Goal: Task Accomplishment & Management: Complete application form

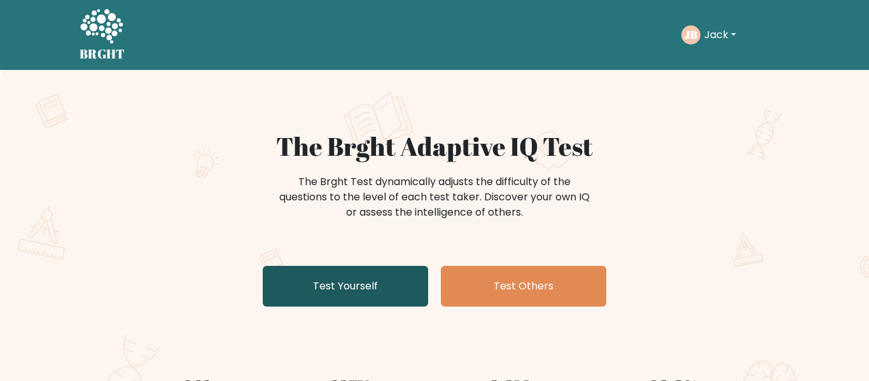
click at [328, 284] on link "Test Yourself" at bounding box center [345, 286] width 165 height 41
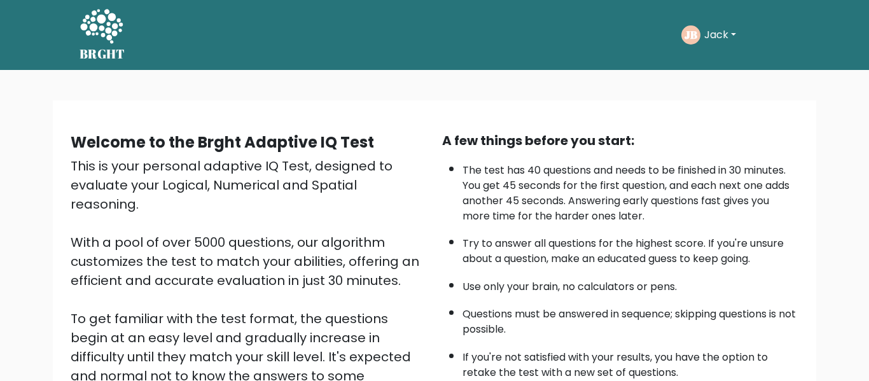
scroll to position [198, 0]
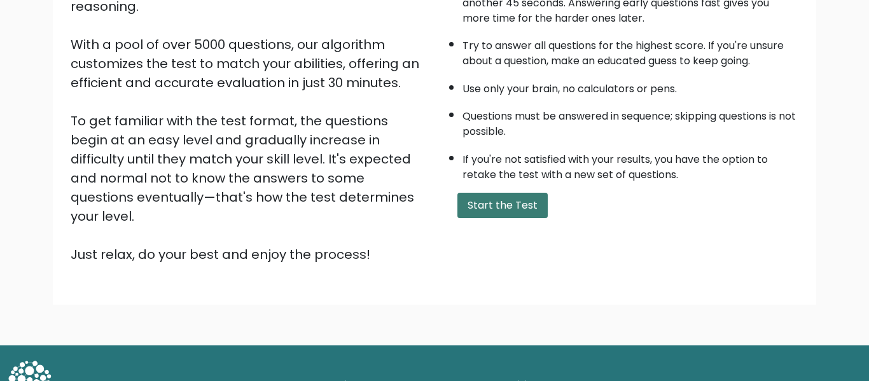
click at [524, 207] on button "Start the Test" at bounding box center [502, 205] width 90 height 25
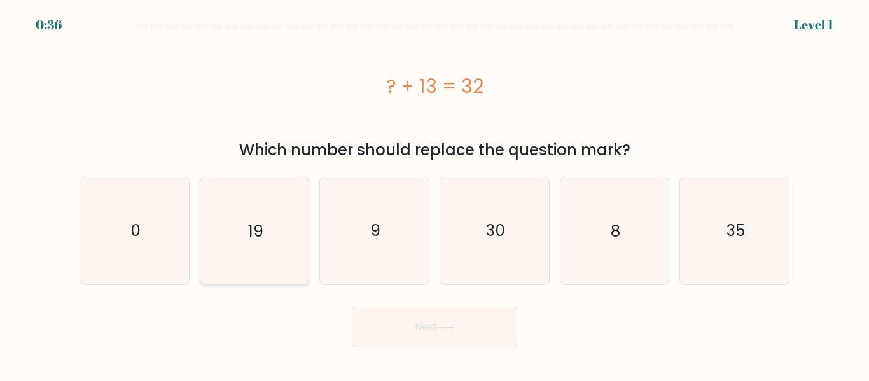
click at [245, 252] on icon "19" at bounding box center [254, 230] width 106 height 106
click at [434, 194] on input "b. 19" at bounding box center [434, 192] width 1 height 3
radio input "true"
click at [375, 324] on button "Next" at bounding box center [434, 327] width 165 height 41
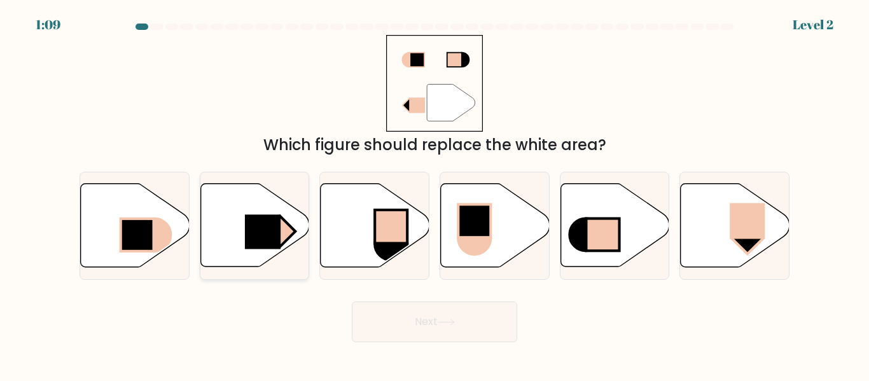
click at [266, 238] on rect at bounding box center [263, 232] width 36 height 34
click at [434, 194] on input "b." at bounding box center [434, 192] width 1 height 3
radio input "true"
click at [449, 308] on button "Next" at bounding box center [434, 321] width 165 height 41
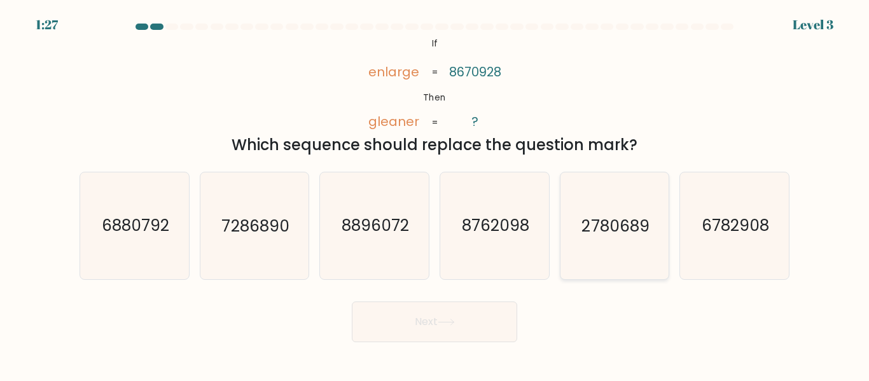
click at [598, 248] on icon "2780689" at bounding box center [614, 225] width 106 height 106
click at [435, 194] on input "e. 2780689" at bounding box center [434, 192] width 1 height 3
radio input "true"
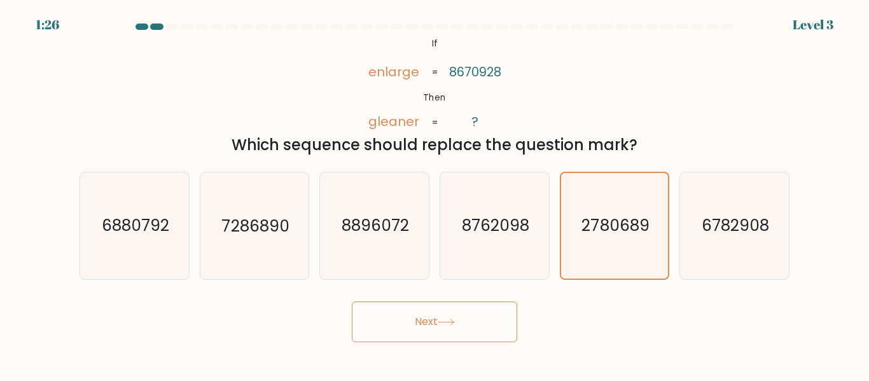
click at [418, 325] on button "Next" at bounding box center [434, 321] width 165 height 41
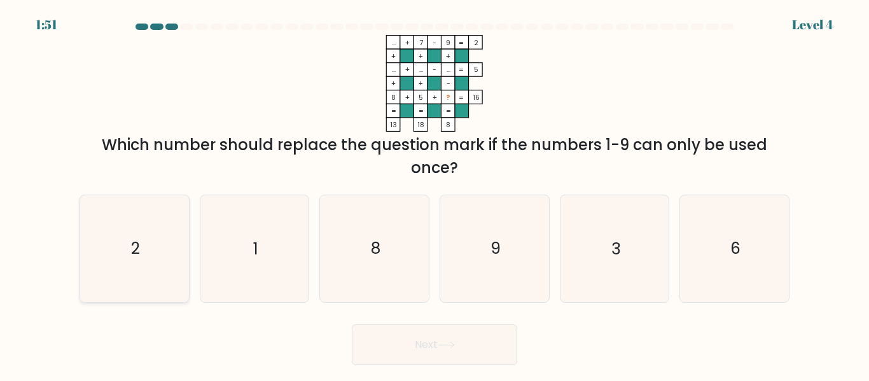
click at [104, 261] on icon "2" at bounding box center [134, 248] width 106 height 106
click at [434, 194] on input "a. 2" at bounding box center [434, 192] width 1 height 3
radio input "true"
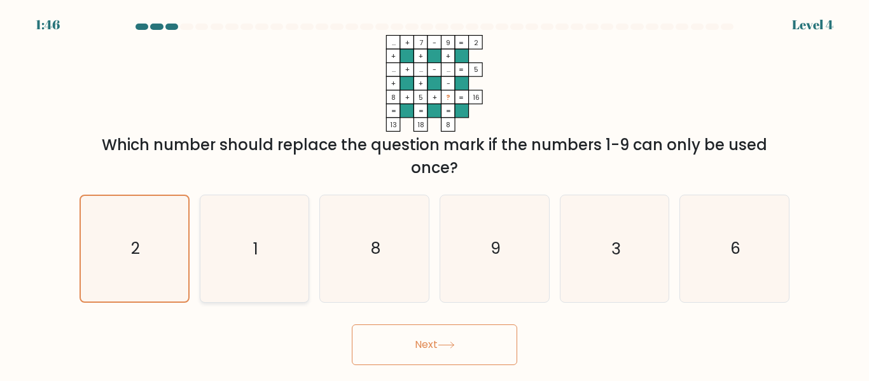
click at [245, 270] on icon "1" at bounding box center [254, 248] width 106 height 106
click at [434, 194] on input "b. 1" at bounding box center [434, 192] width 1 height 3
radio input "true"
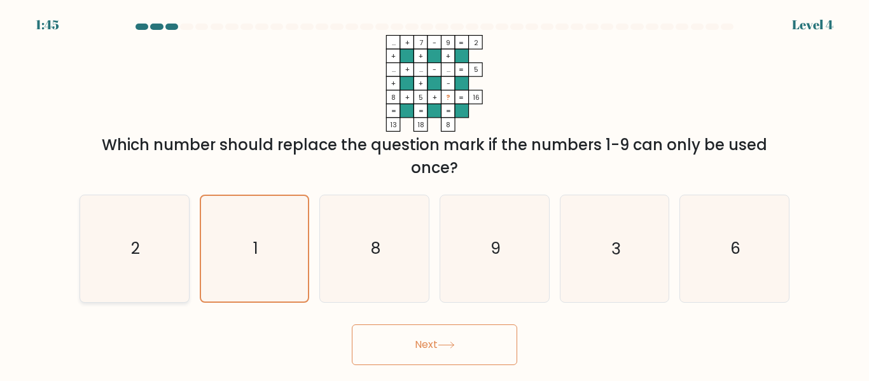
click at [167, 294] on icon "2" at bounding box center [134, 248] width 106 height 106
click at [434, 194] on input "a. 2" at bounding box center [434, 192] width 1 height 3
radio input "true"
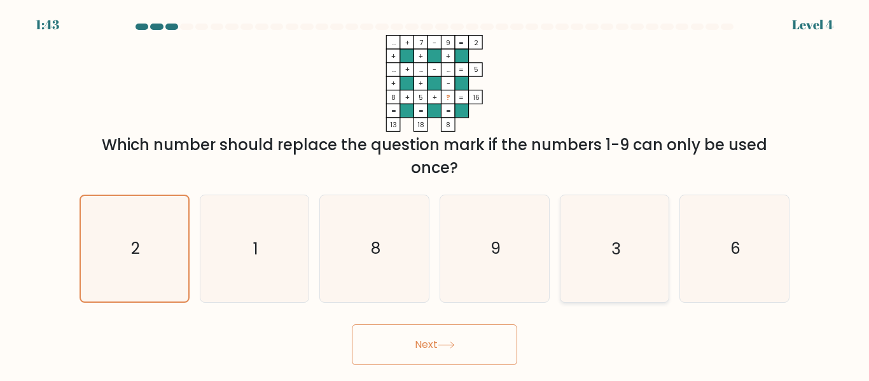
click at [570, 266] on icon "3" at bounding box center [614, 248] width 106 height 106
click at [435, 194] on input "e. 3" at bounding box center [434, 192] width 1 height 3
radio input "true"
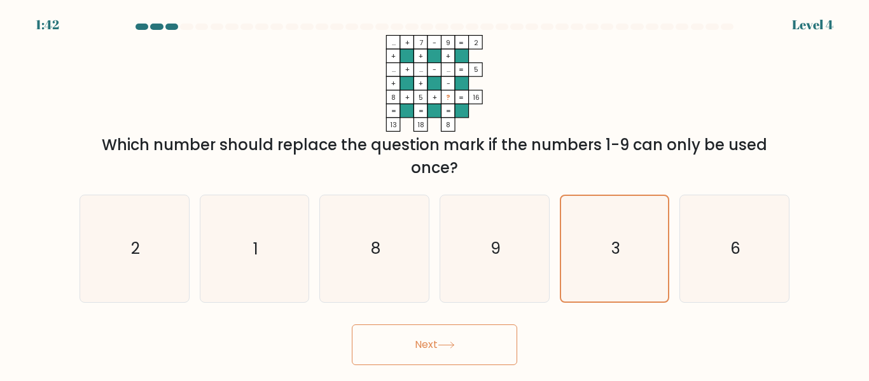
click at [404, 355] on button "Next" at bounding box center [434, 344] width 165 height 41
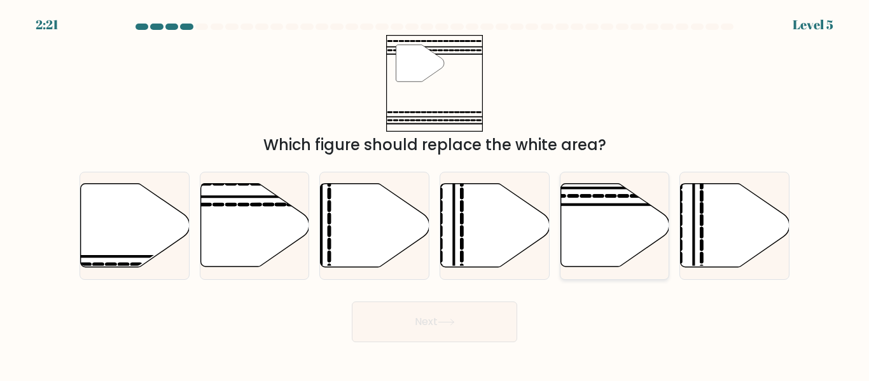
click at [645, 274] on div at bounding box center [615, 225] width 110 height 107
click at [435, 194] on input "e." at bounding box center [434, 192] width 1 height 3
radio input "true"
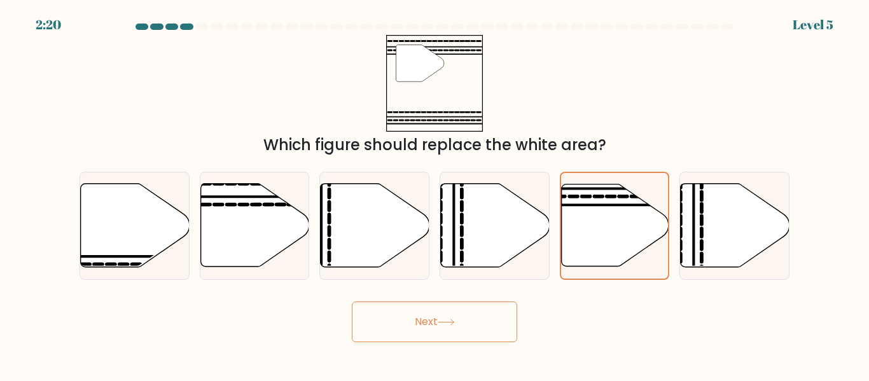
click at [469, 326] on button "Next" at bounding box center [434, 321] width 165 height 41
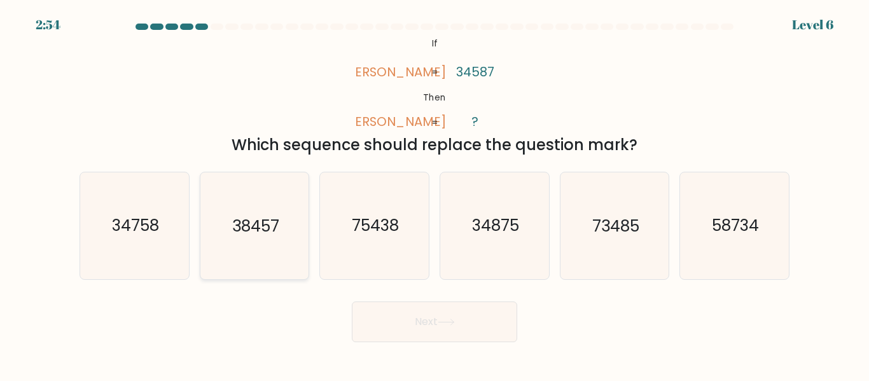
click at [227, 224] on icon "38457" at bounding box center [254, 225] width 106 height 106
click at [434, 194] on input "b. 38457" at bounding box center [434, 192] width 1 height 3
radio input "true"
click at [468, 331] on button "Next" at bounding box center [434, 321] width 165 height 41
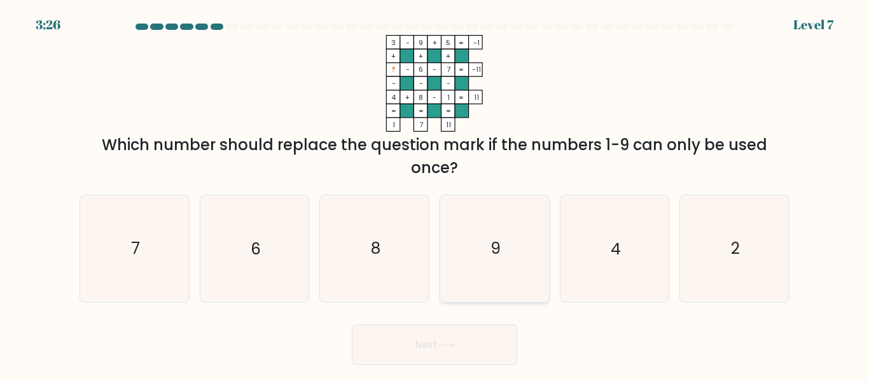
click at [466, 261] on icon "9" at bounding box center [494, 248] width 106 height 106
click at [435, 194] on input "d. 9" at bounding box center [434, 192] width 1 height 3
radio input "true"
click at [411, 346] on button "Next" at bounding box center [434, 344] width 165 height 41
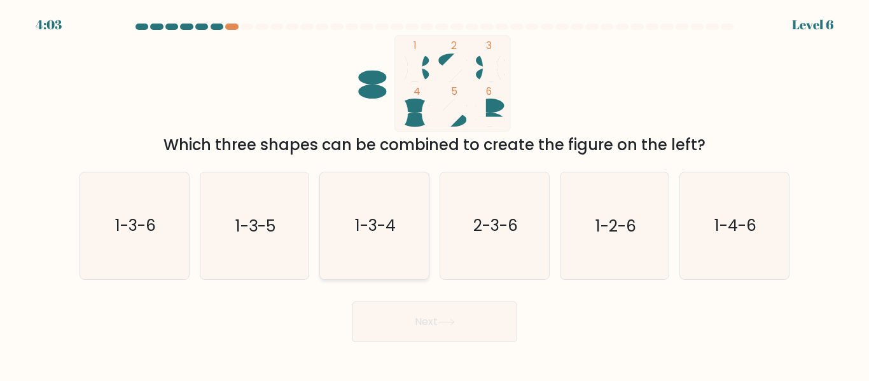
click at [378, 244] on icon "1-3-4" at bounding box center [374, 225] width 106 height 106
click at [434, 194] on input "c. 1-3-4" at bounding box center [434, 192] width 1 height 3
radio input "true"
click at [425, 319] on button "Next" at bounding box center [434, 321] width 165 height 41
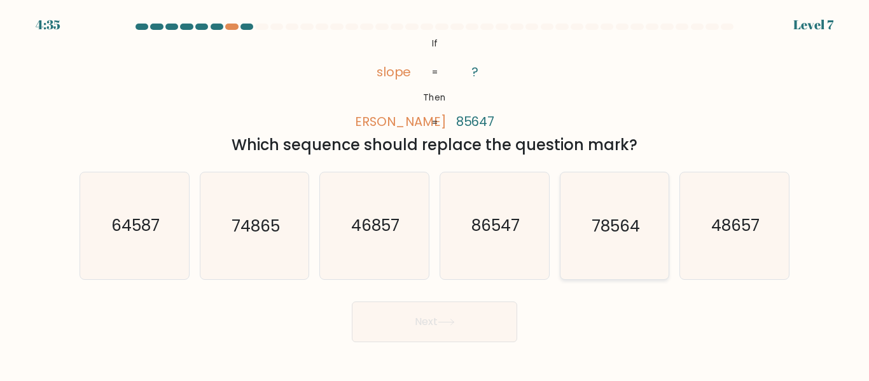
click at [590, 211] on icon "78564" at bounding box center [614, 225] width 106 height 106
click at [435, 194] on input "e. 78564" at bounding box center [434, 192] width 1 height 3
radio input "true"
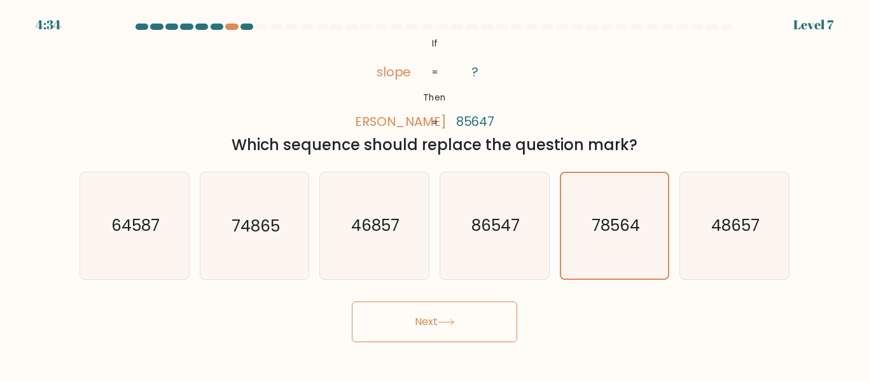
click at [406, 328] on button "Next" at bounding box center [434, 321] width 165 height 41
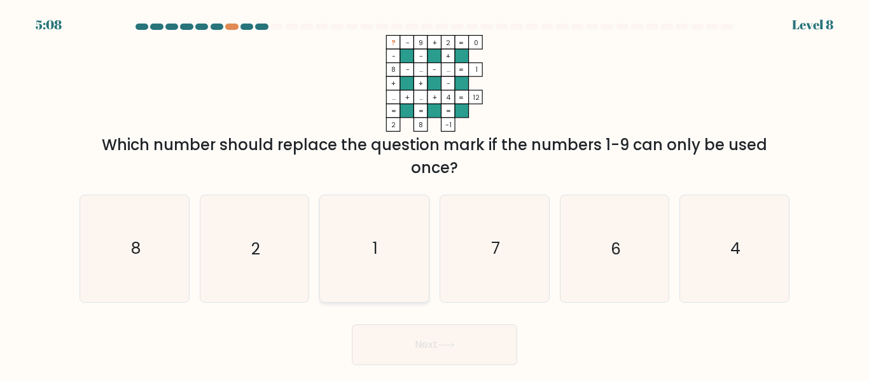
click at [383, 273] on icon "1" at bounding box center [374, 248] width 106 height 106
click at [434, 194] on input "c. 1" at bounding box center [434, 192] width 1 height 3
radio input "true"
click at [471, 273] on icon "7" at bounding box center [494, 248] width 106 height 106
click at [435, 194] on input "d. 7" at bounding box center [434, 192] width 1 height 3
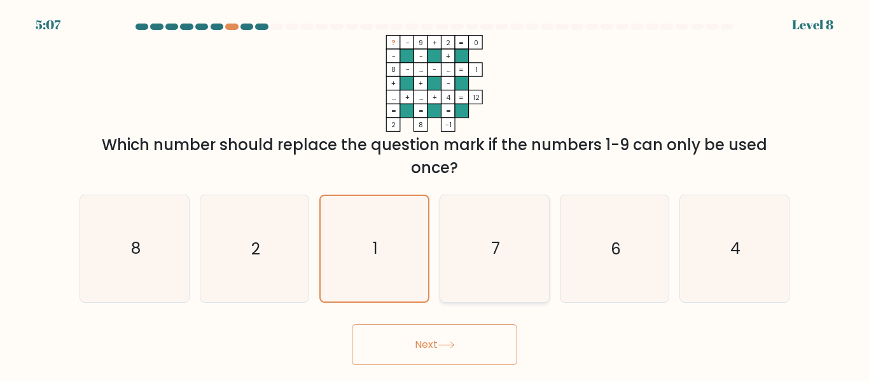
radio input "true"
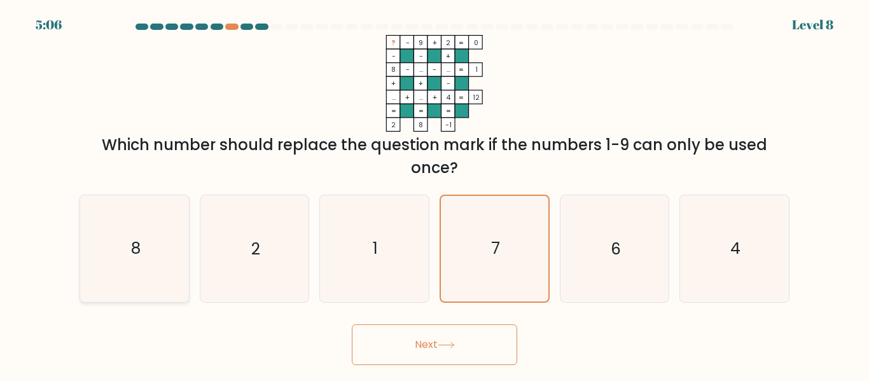
click at [107, 275] on icon "8" at bounding box center [134, 248] width 106 height 106
click at [434, 194] on input "a. 8" at bounding box center [434, 192] width 1 height 3
radio input "true"
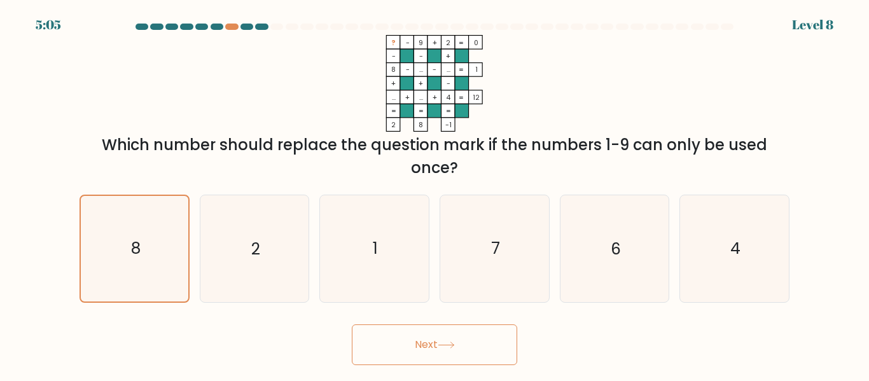
click at [383, 353] on button "Next" at bounding box center [434, 344] width 165 height 41
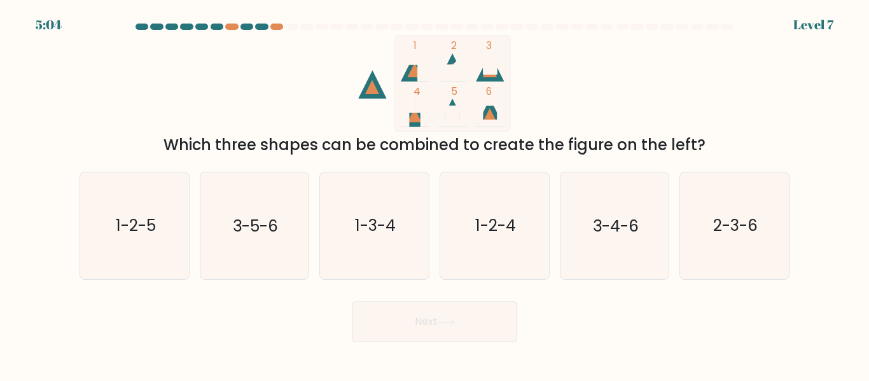
click at [383, 353] on body "5:04 Level 7" at bounding box center [434, 190] width 869 height 381
click at [618, 349] on body "5:19 Level 7" at bounding box center [434, 190] width 869 height 381
click at [219, 207] on icon "3-5-6" at bounding box center [254, 225] width 106 height 106
click at [434, 194] on input "b. 3-5-6" at bounding box center [434, 192] width 1 height 3
radio input "true"
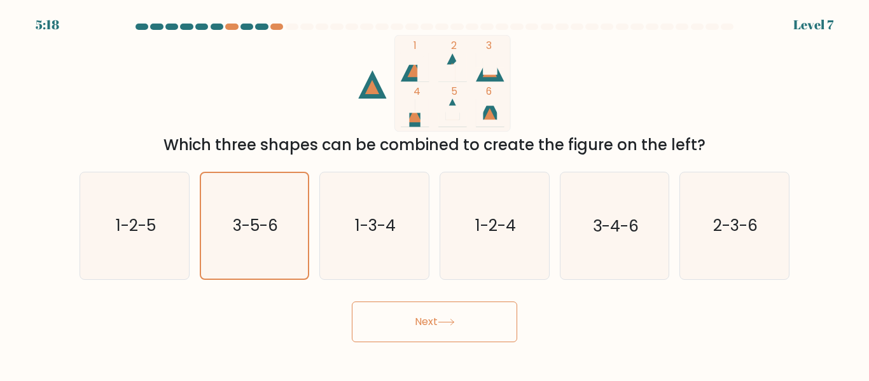
click at [457, 316] on button "Next" at bounding box center [434, 321] width 165 height 41
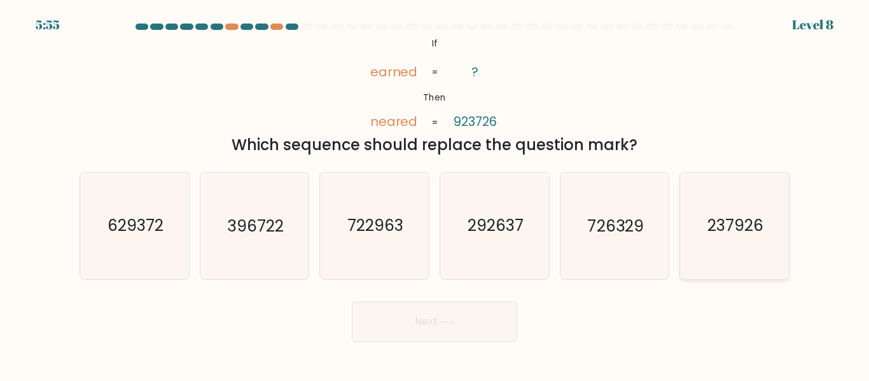
click at [777, 213] on icon "237926" at bounding box center [734, 225] width 106 height 106
click at [435, 194] on input "f. 237926" at bounding box center [434, 192] width 1 height 3
radio input "true"
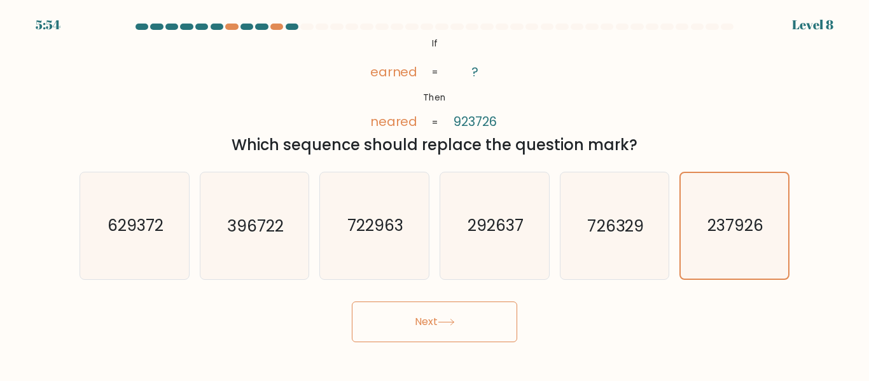
click at [478, 314] on button "Next" at bounding box center [434, 321] width 165 height 41
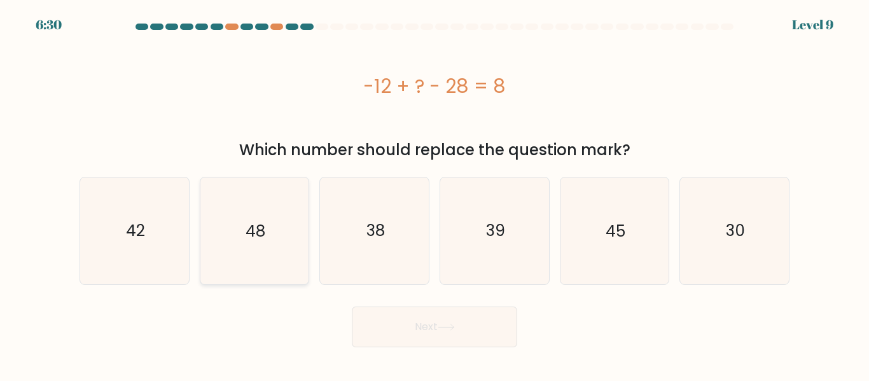
click at [258, 222] on text "48" at bounding box center [255, 230] width 20 height 22
click at [434, 194] on input "b. 48" at bounding box center [434, 192] width 1 height 3
radio input "true"
click at [469, 319] on button "Next" at bounding box center [434, 327] width 165 height 41
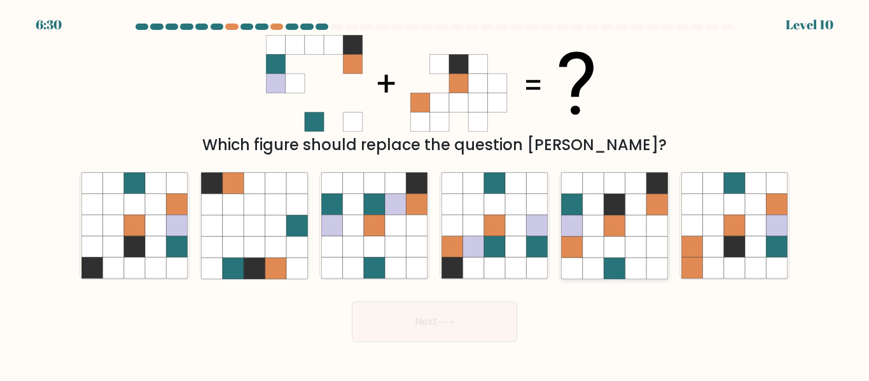
click at [633, 261] on icon at bounding box center [635, 268] width 21 height 21
click at [435, 194] on input "e." at bounding box center [434, 192] width 1 height 3
radio input "true"
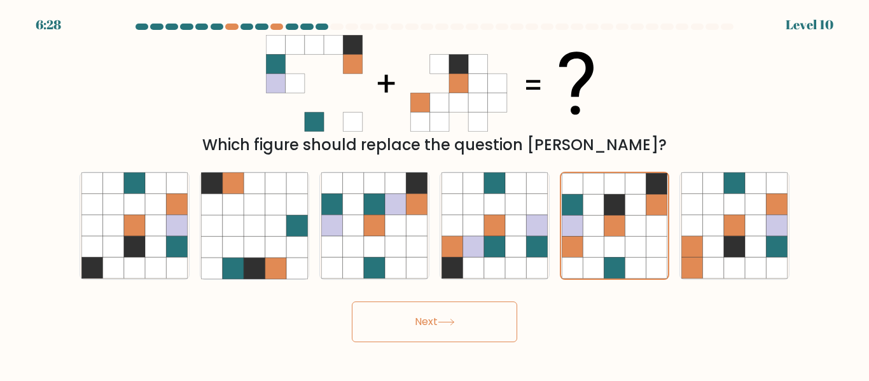
click at [448, 320] on icon at bounding box center [446, 322] width 17 height 7
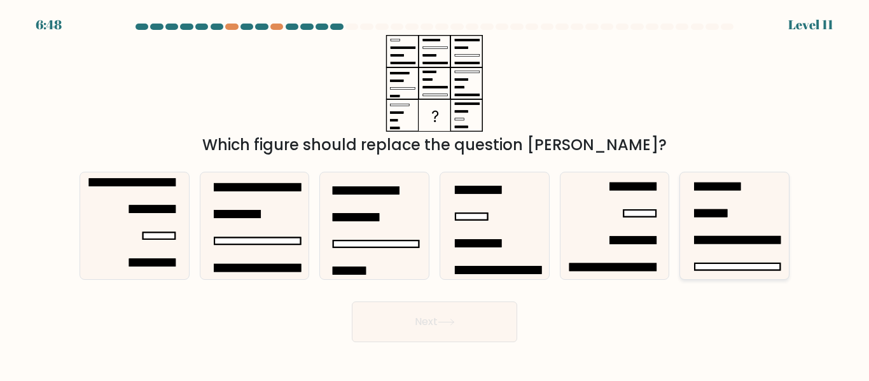
click at [738, 204] on icon at bounding box center [734, 225] width 106 height 106
click at [435, 194] on input "f." at bounding box center [434, 192] width 1 height 3
radio input "true"
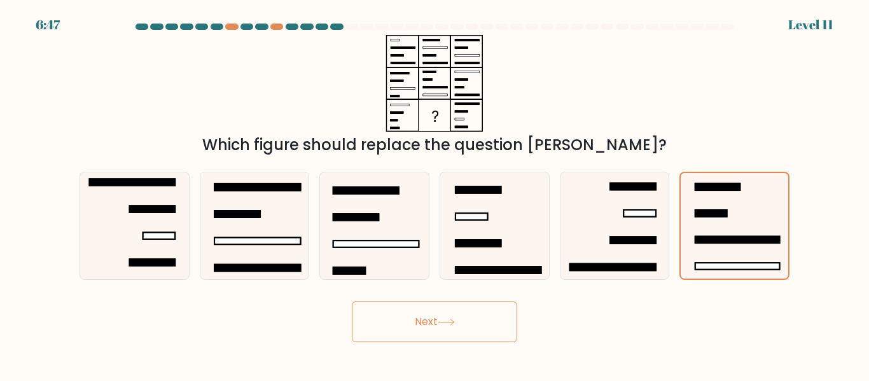
click at [450, 319] on icon at bounding box center [446, 322] width 17 height 7
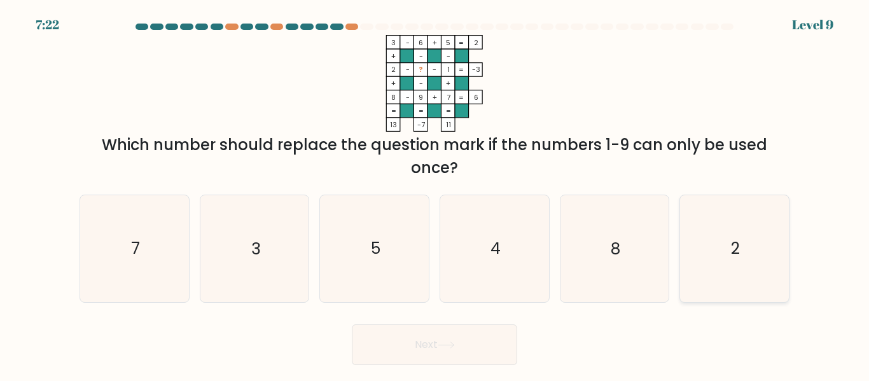
click at [688, 251] on icon "2" at bounding box center [734, 248] width 106 height 106
click at [435, 194] on input "f. 2" at bounding box center [434, 192] width 1 height 3
radio input "true"
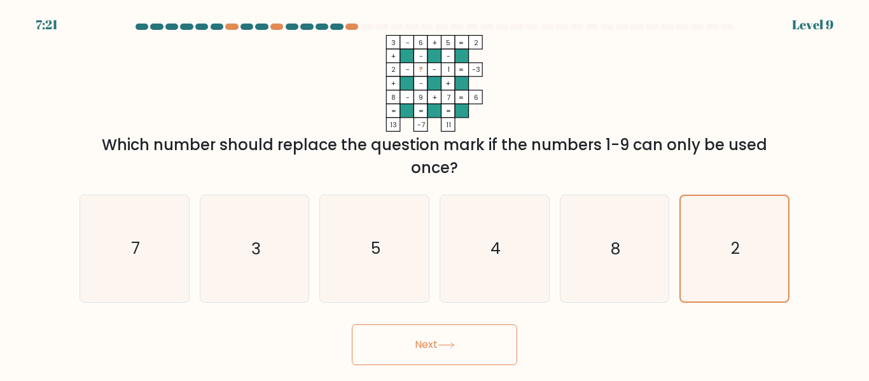
click at [436, 342] on button "Next" at bounding box center [434, 344] width 165 height 41
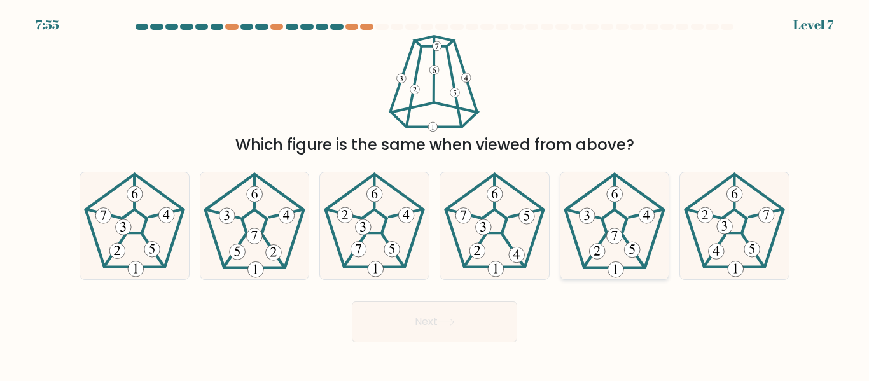
click at [623, 238] on 163 at bounding box center [634, 251] width 22 height 32
click at [435, 194] on input "e." at bounding box center [434, 192] width 1 height 3
radio input "true"
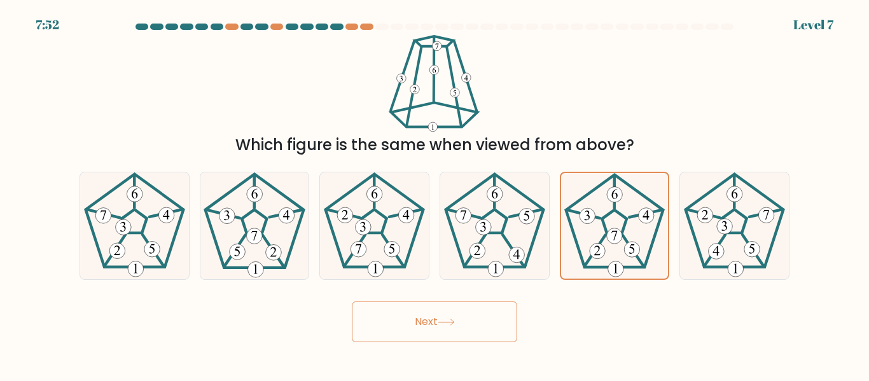
click at [463, 333] on button "Next" at bounding box center [434, 321] width 165 height 41
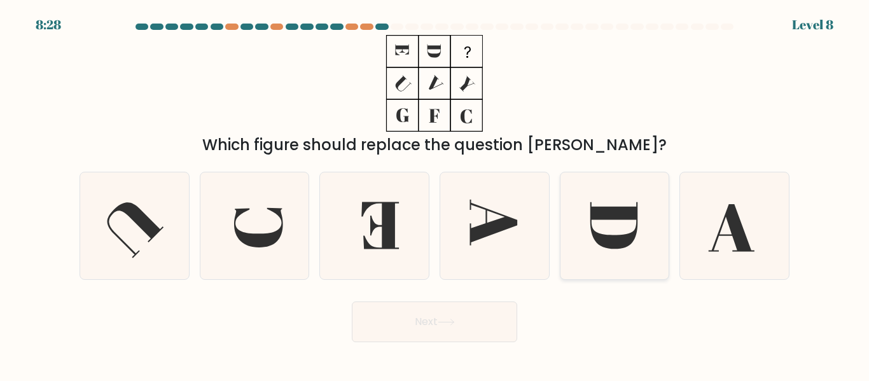
click at [610, 229] on icon at bounding box center [614, 225] width 106 height 106
click at [435, 194] on input "e." at bounding box center [434, 192] width 1 height 3
radio input "true"
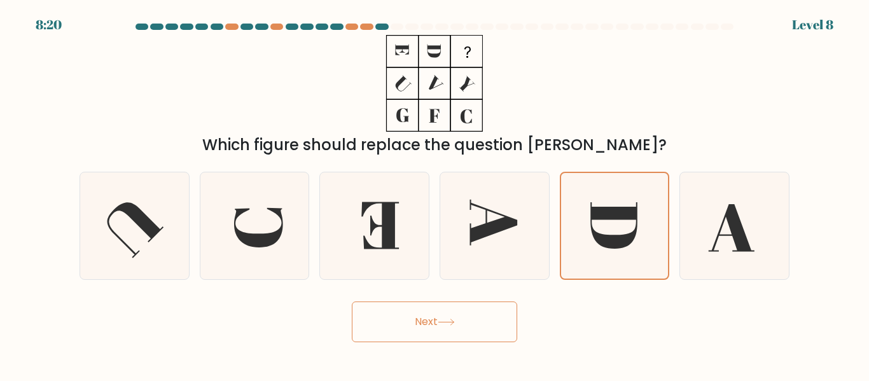
click at [457, 329] on button "Next" at bounding box center [434, 321] width 165 height 41
